Goal: Navigation & Orientation: Find specific page/section

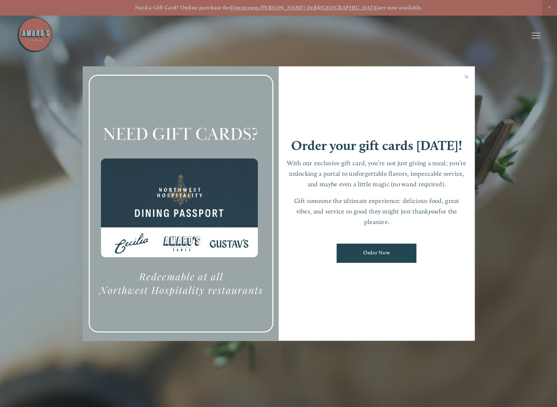
click at [466, 77] on link "Close" at bounding box center [467, 77] width 14 height 20
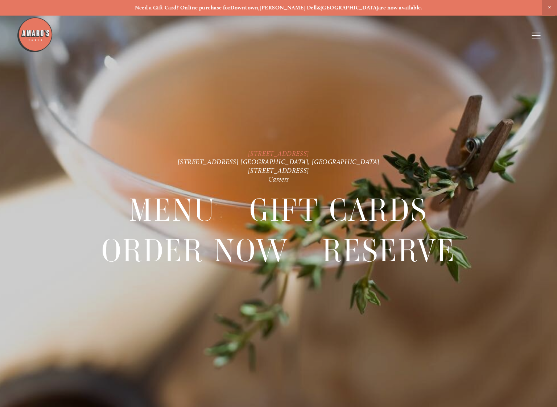
click at [275, 154] on link "[STREET_ADDRESS]" at bounding box center [278, 154] width 61 height 8
click at [35, 39] on img at bounding box center [35, 35] width 36 height 36
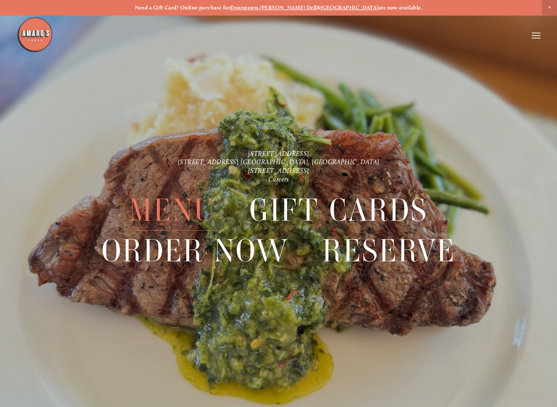
click at [195, 217] on span "Menu" at bounding box center [172, 210] width 87 height 41
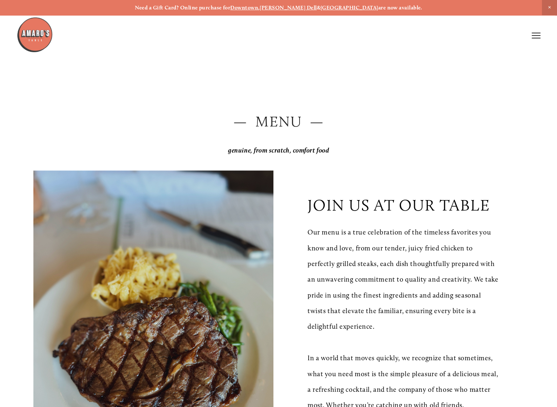
click at [536, 33] on icon at bounding box center [536, 35] width 9 height 7
click at [448, 36] on span "Visit" at bounding box center [451, 35] width 11 height 6
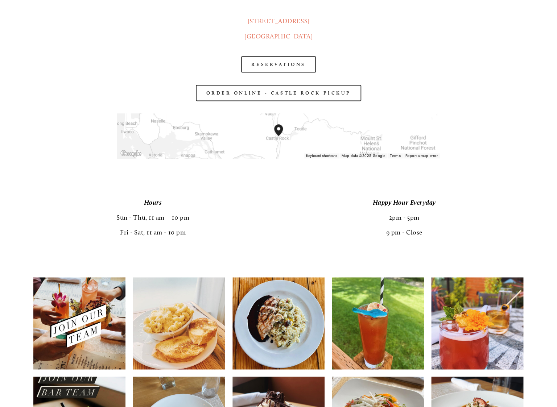
scroll to position [1309, 0]
